Goal: Communication & Community: Participate in discussion

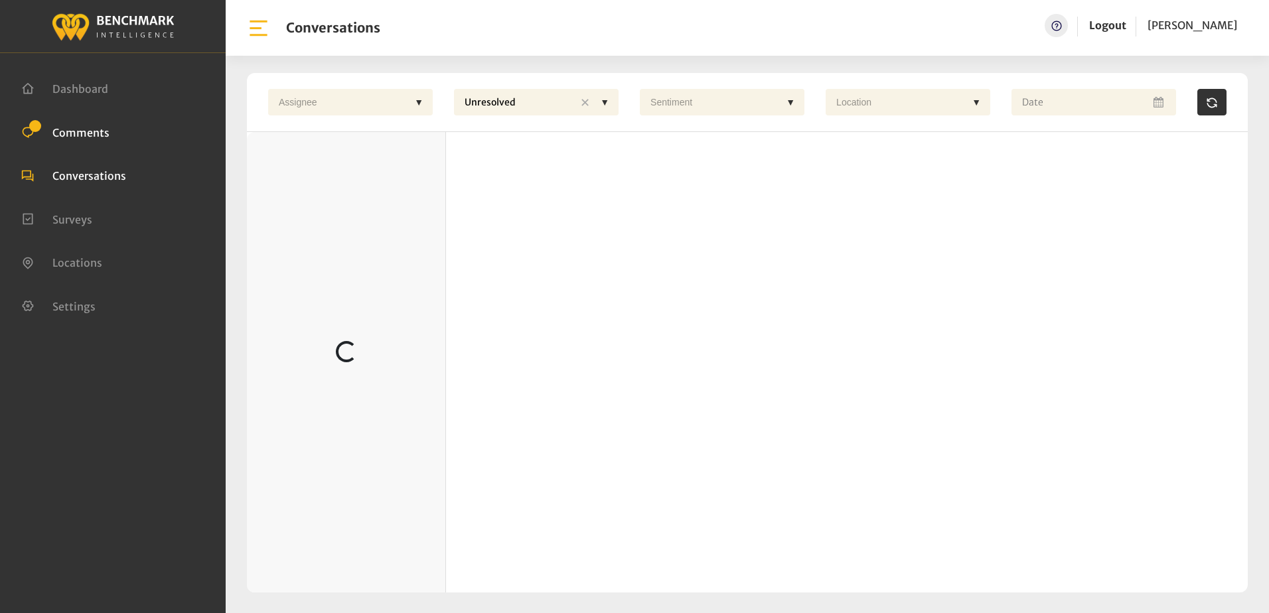
click at [79, 131] on span "Comments" at bounding box center [80, 131] width 57 height 13
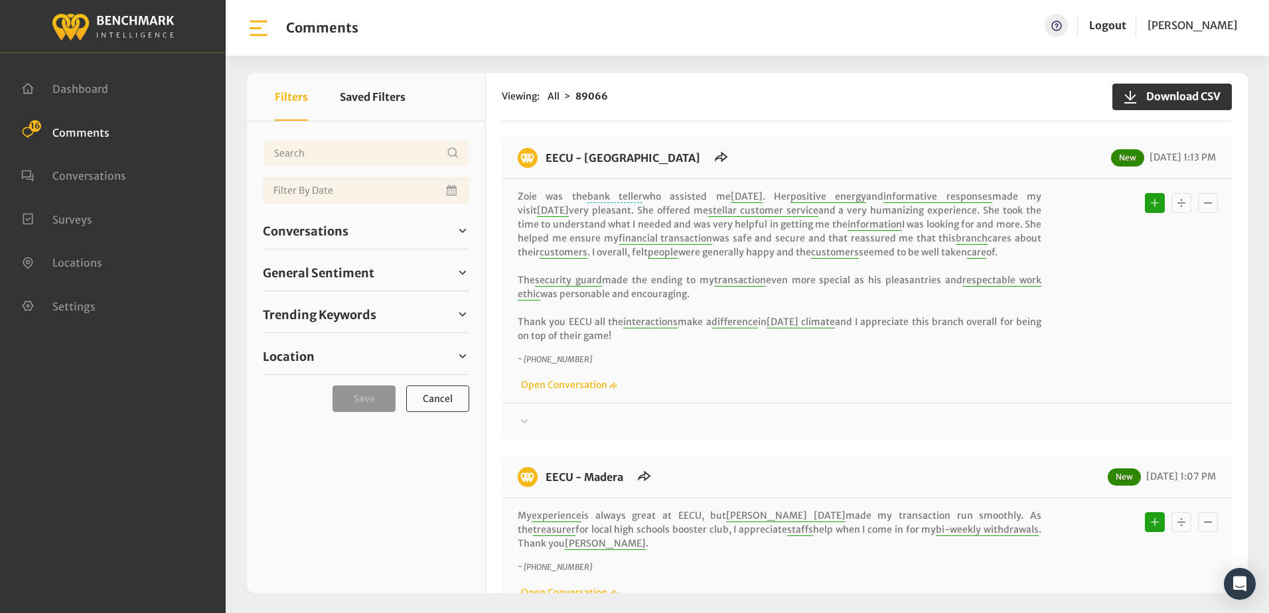
click at [930, 362] on p "~ [PHONE_NUMBER]" at bounding box center [780, 360] width 524 height 12
